Goal: Check status: Check status

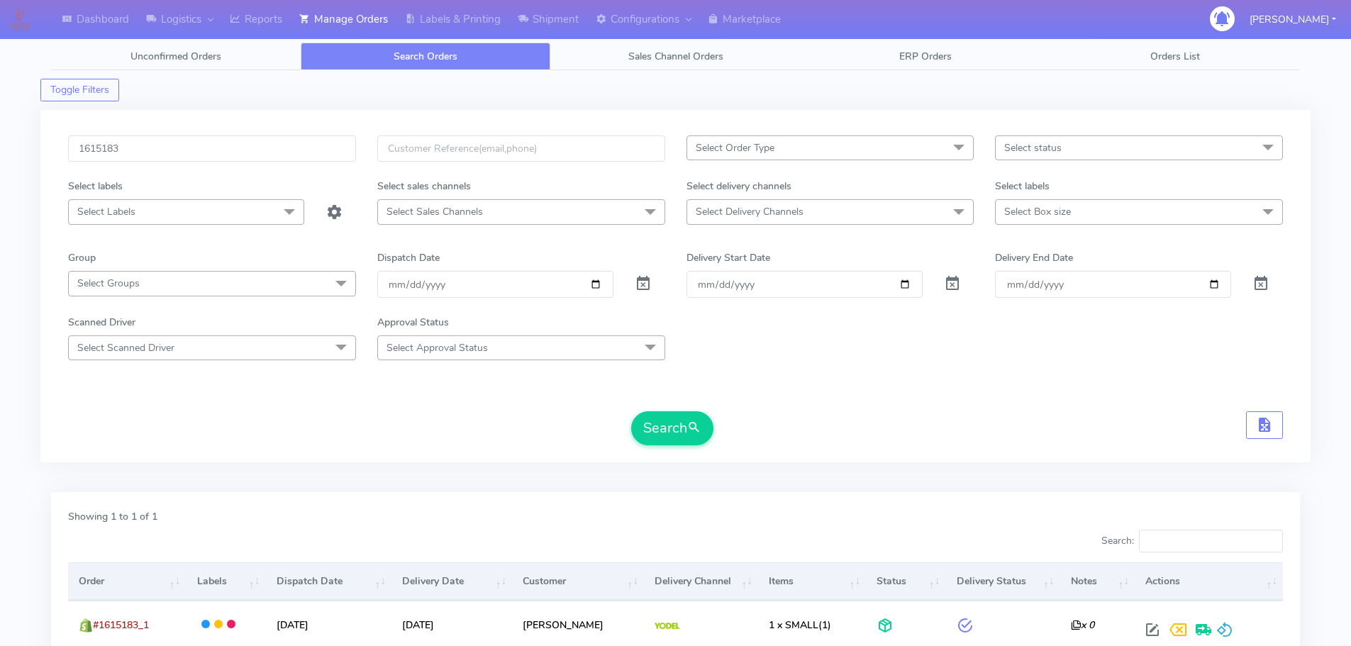
click at [279, 137] on input "1615183" at bounding box center [212, 148] width 288 height 26
type input "1476"
click at [1074, 161] on div "Select status Select All Not Confirmed Confirmed Packing Process Sent to Delive…" at bounding box center [1138, 156] width 309 height 43
click at [1061, 144] on span "Select status" at bounding box center [1032, 147] width 57 height 13
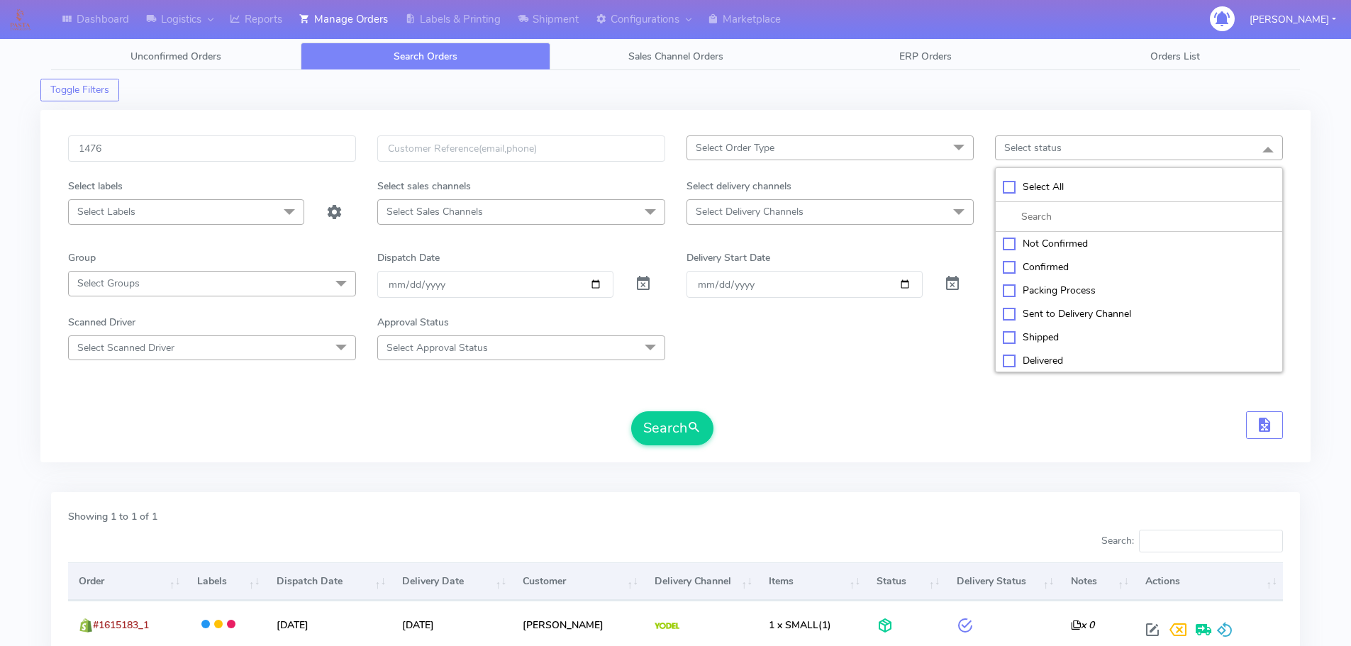
click at [932, 140] on span "Select Order Type" at bounding box center [830, 147] width 288 height 25
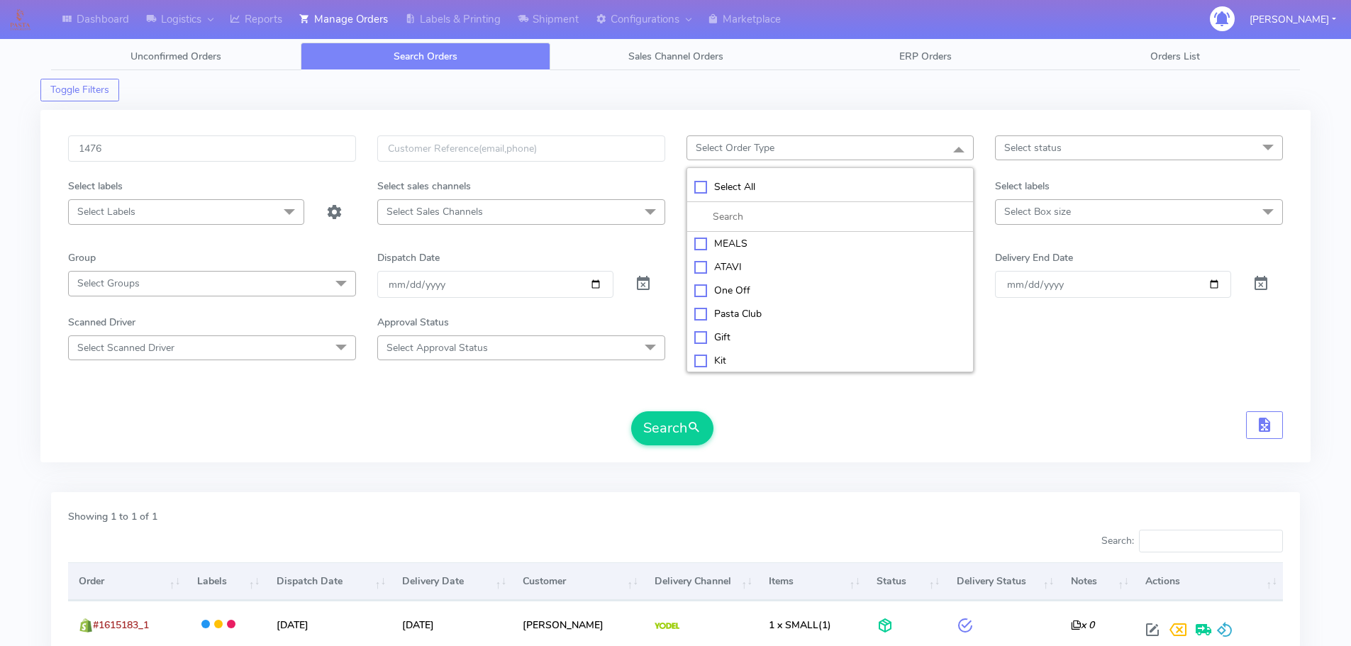
click at [747, 267] on div "ATAVI" at bounding box center [830, 266] width 272 height 15
checkbox input "true"
click at [683, 429] on button "Search" at bounding box center [672, 428] width 82 height 34
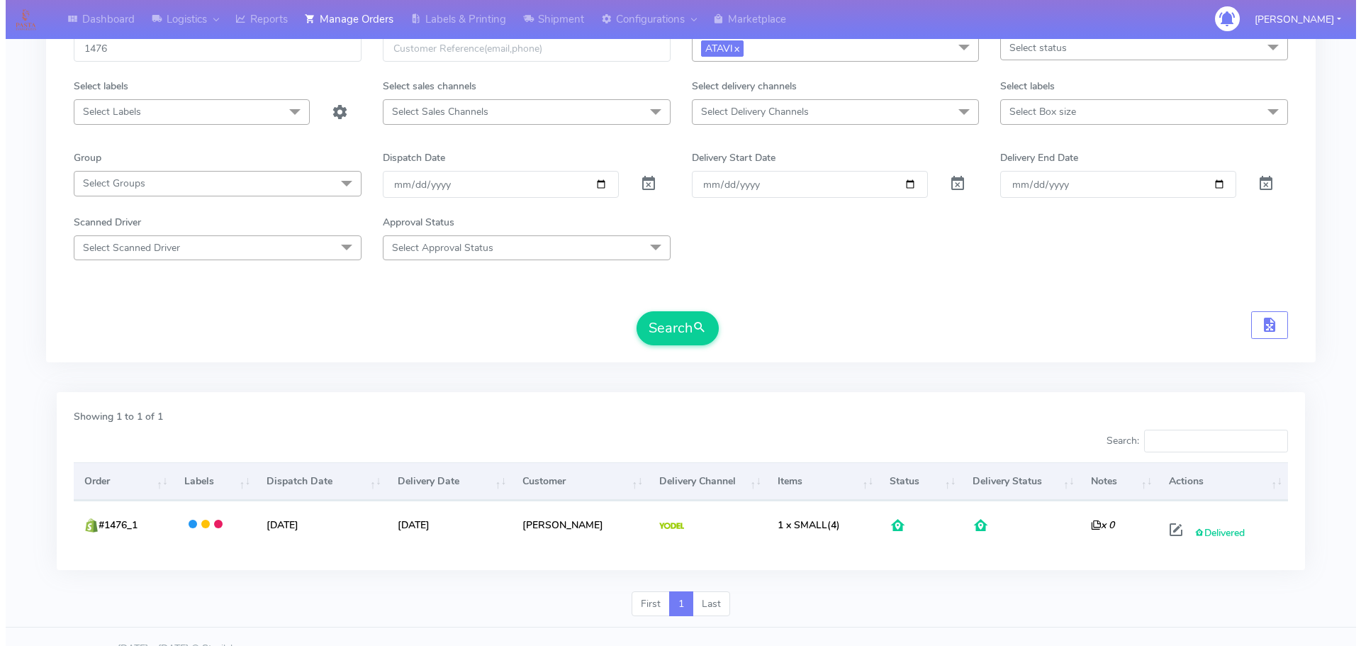
scroll to position [124, 0]
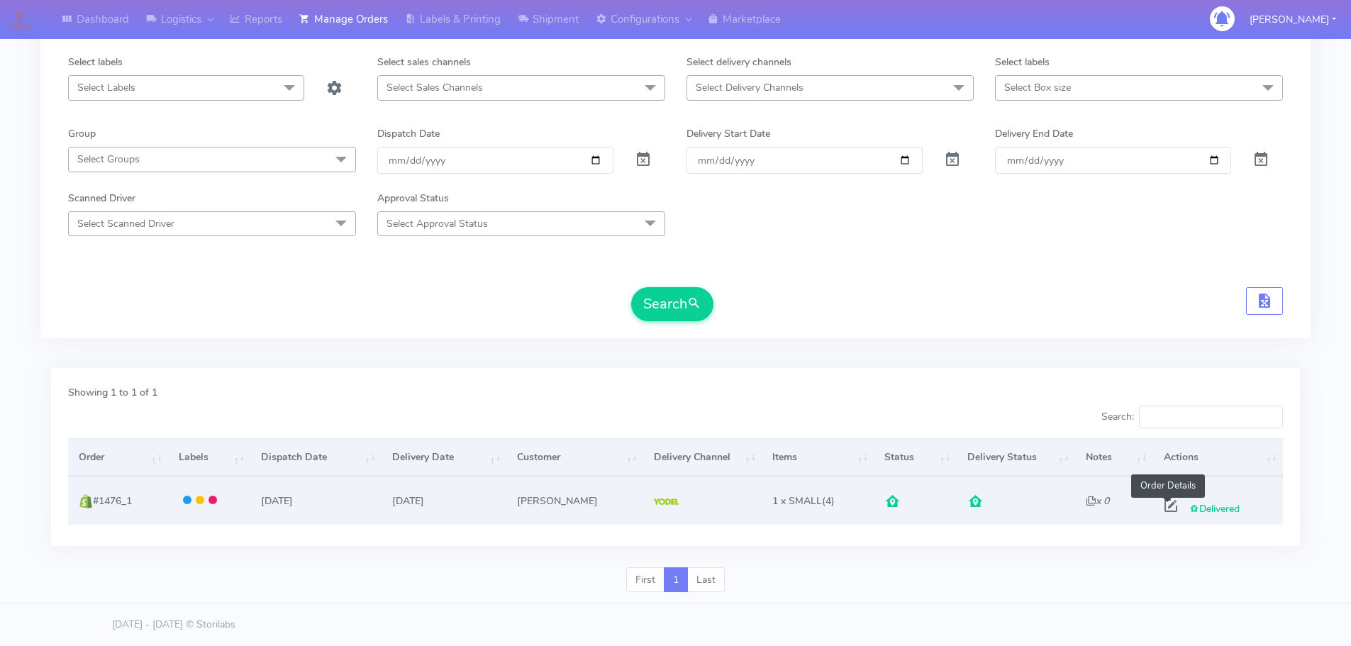
click at [1168, 508] on span at bounding box center [1171, 508] width 26 height 13
select select "5"
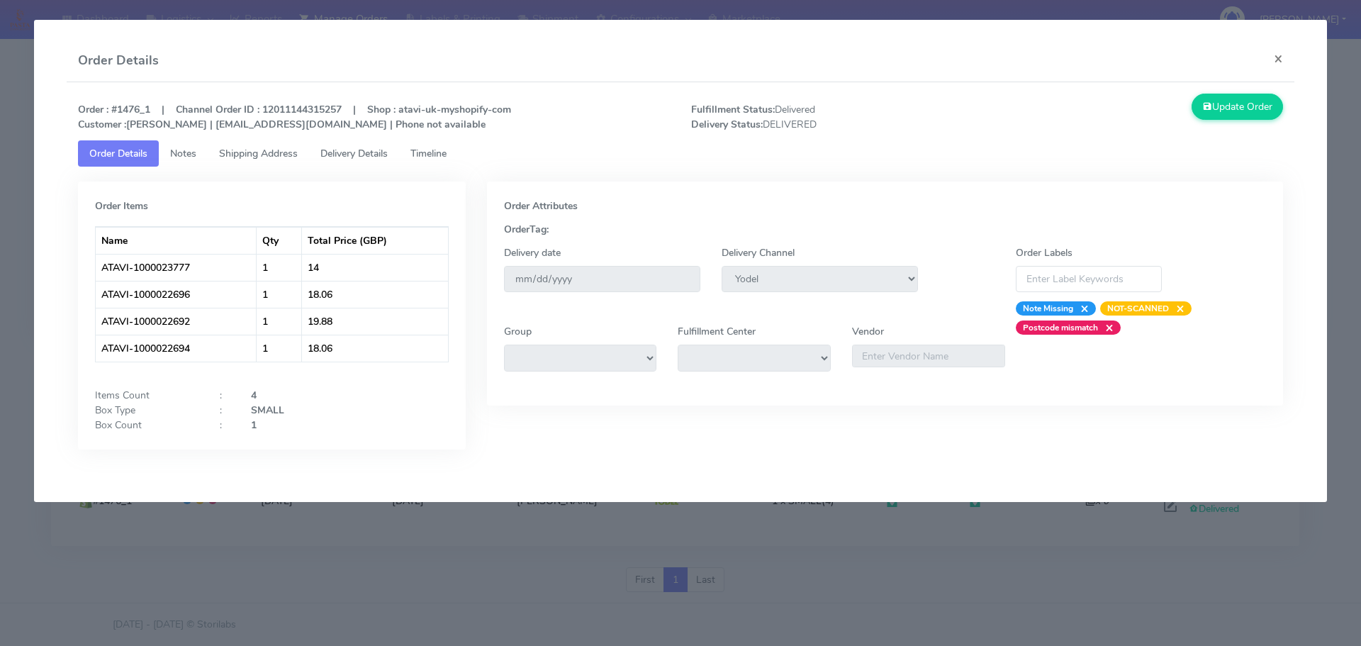
click at [357, 157] on span "Delivery Details" at bounding box center [353, 153] width 67 height 13
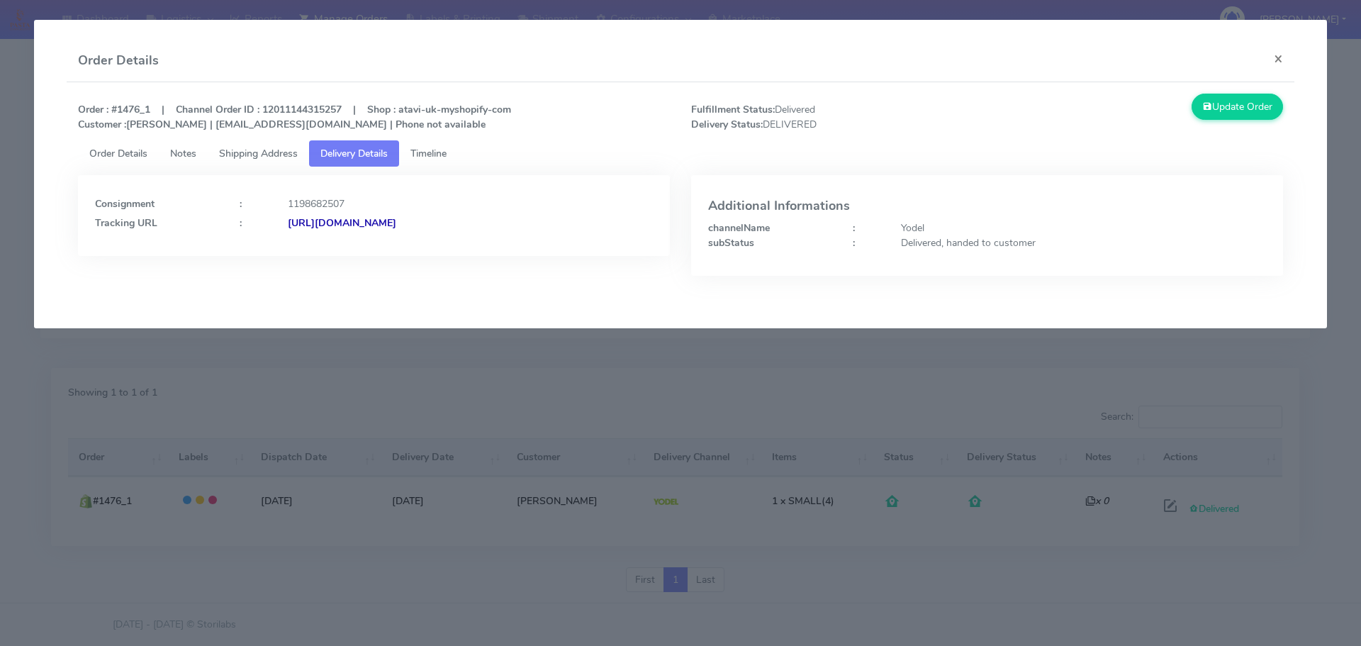
drag, startPoint x: 576, startPoint y: 241, endPoint x: 440, endPoint y: 256, distance: 136.2
click at [440, 256] on div "Consignment : 1198682507 Tracking URL : [URL][DOMAIN_NAME]" at bounding box center [373, 236] width 613 height 122
copy strong "JJD0002231708001054"
click at [125, 155] on span "Order Details" at bounding box center [118, 153] width 58 height 13
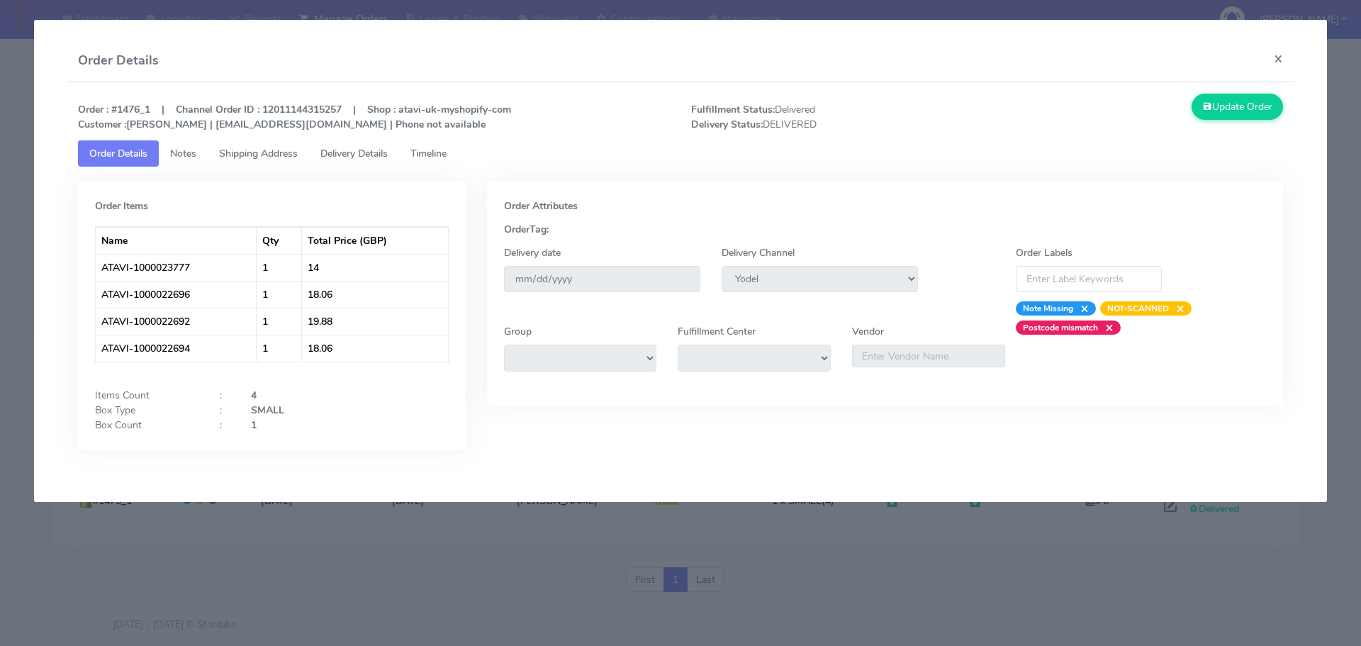
click at [254, 143] on link "Shipping Address" at bounding box center [258, 153] width 101 height 26
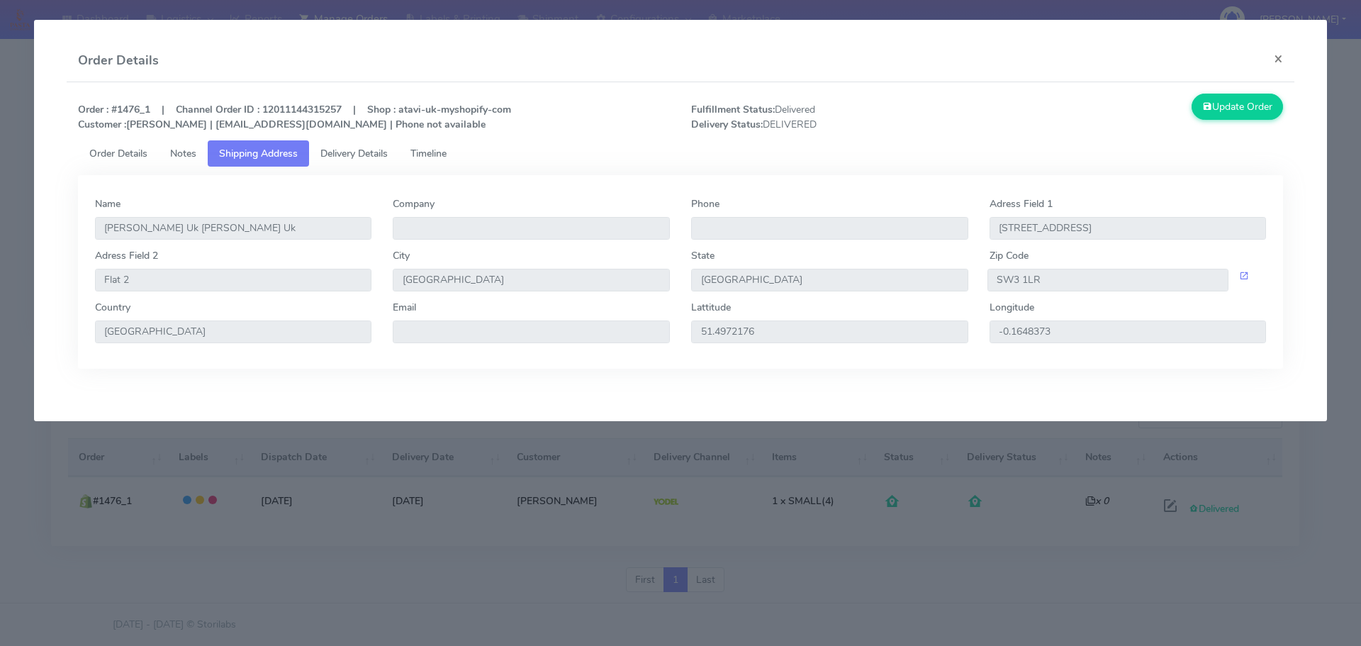
click at [140, 156] on span "Order Details" at bounding box center [118, 153] width 58 height 13
